Goal: Information Seeking & Learning: Learn about a topic

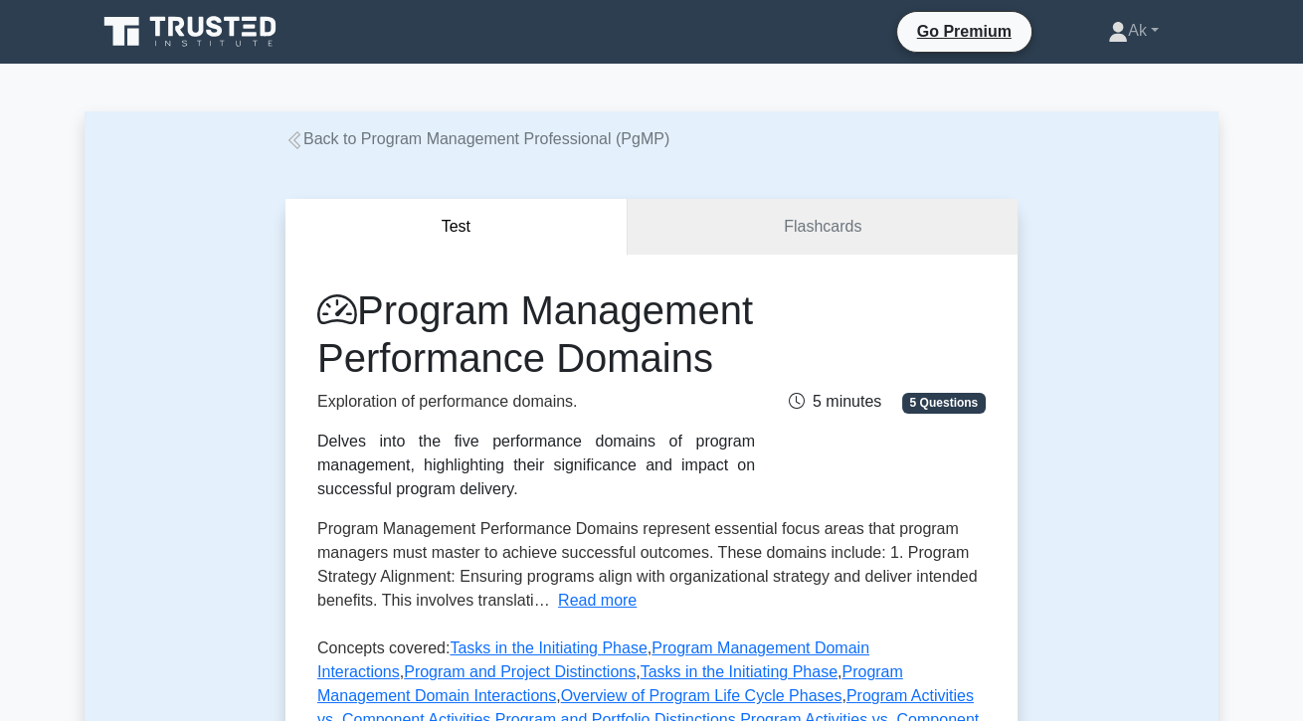
click at [319, 145] on link "Back to Program Management Professional (PgMP)" at bounding box center [478, 138] width 384 height 17
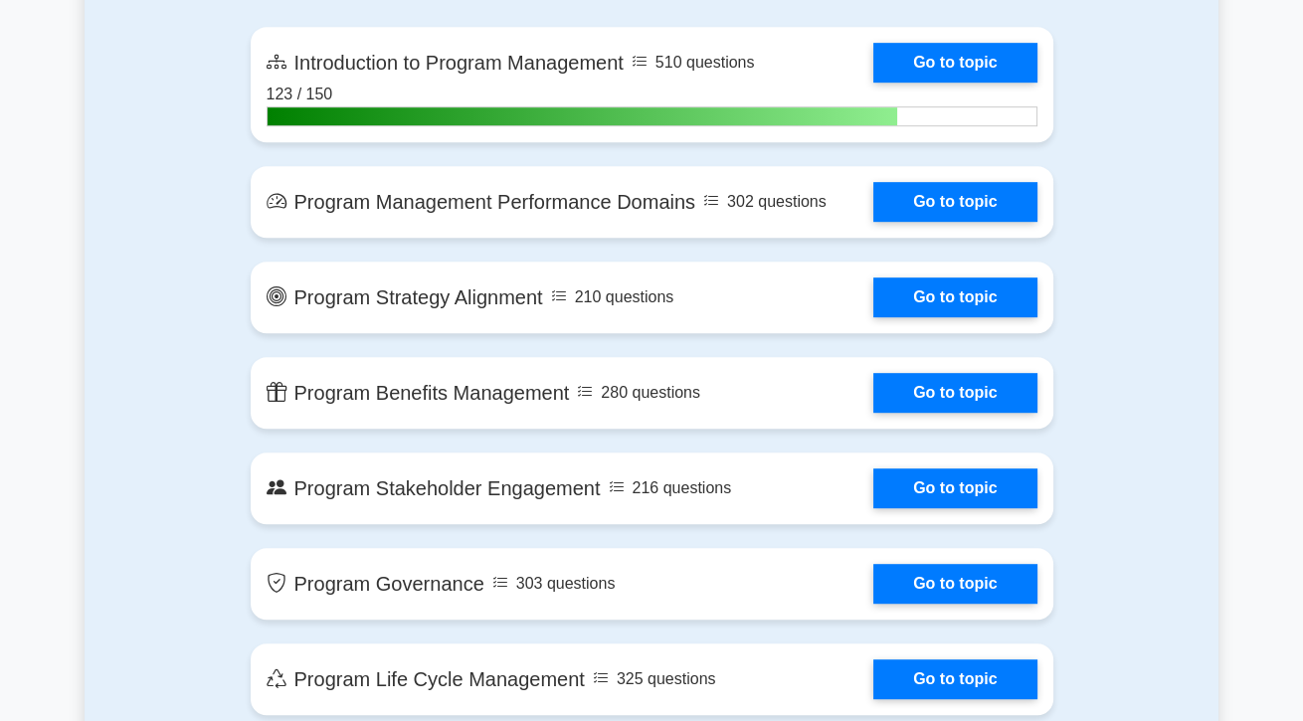
scroll to position [1410, 0]
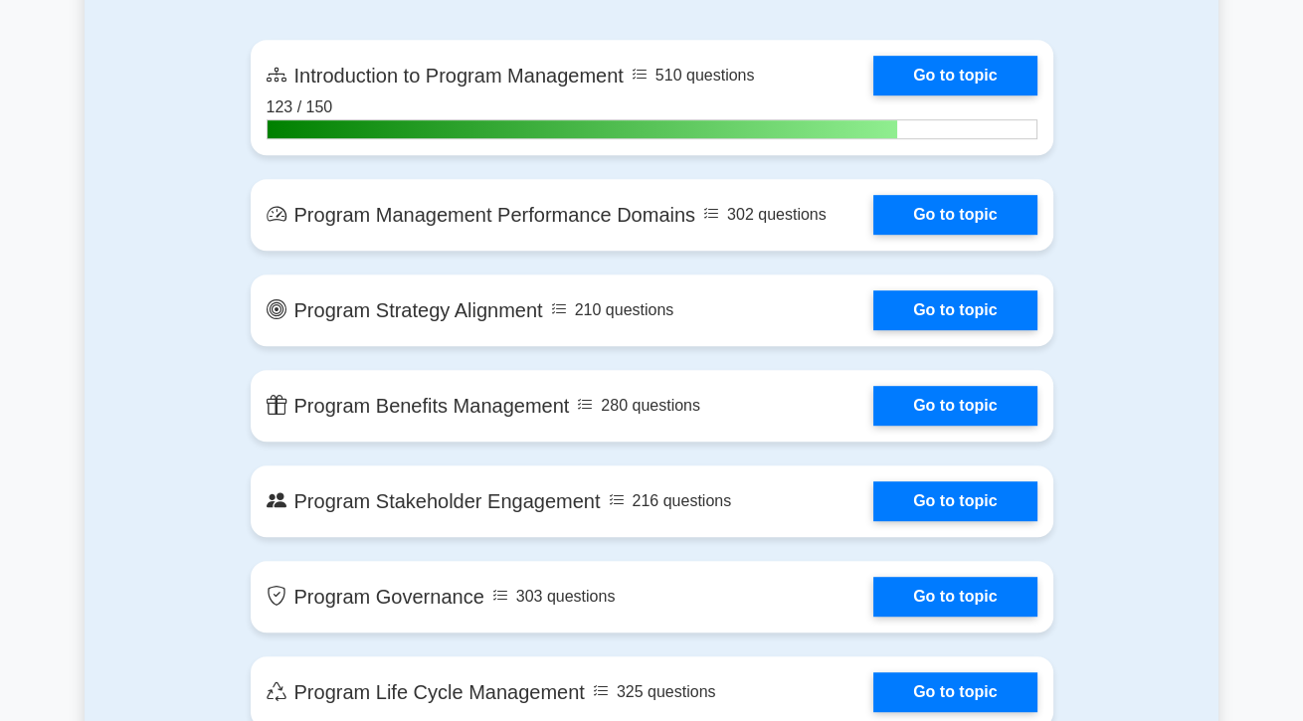
click at [936, 320] on link "Go to topic" at bounding box center [955, 311] width 163 height 40
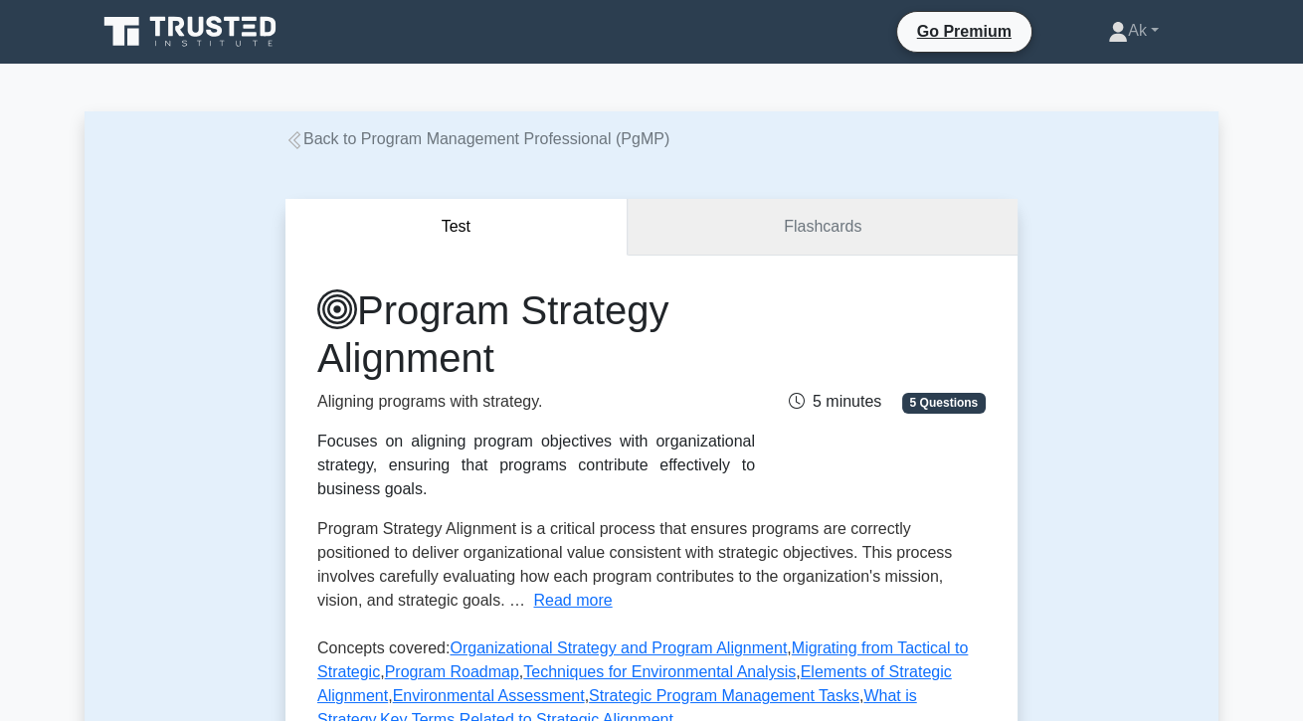
click at [768, 241] on link "Flashcards" at bounding box center [823, 227] width 390 height 57
